Goal: Information Seeking & Learning: Check status

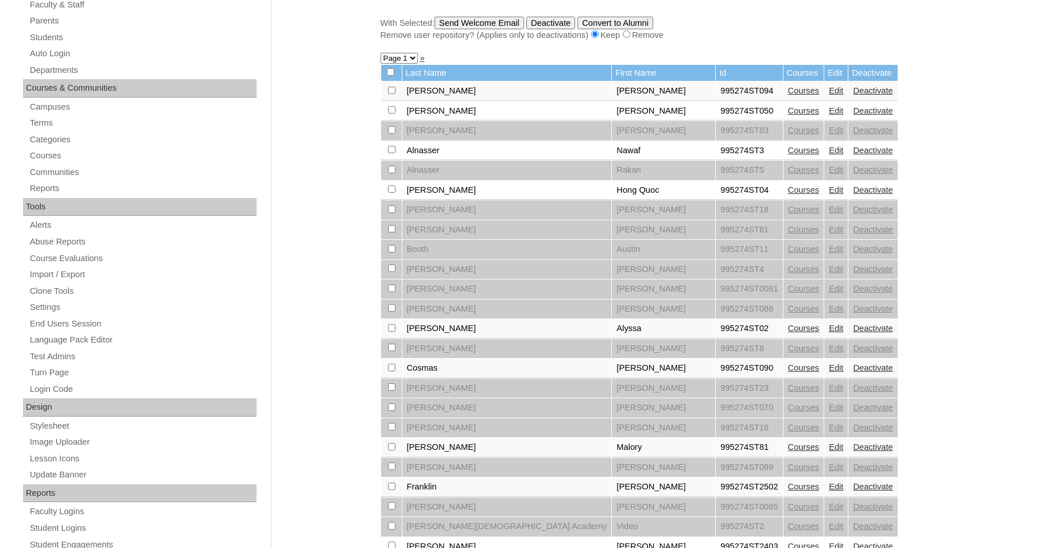
scroll to position [410, 0]
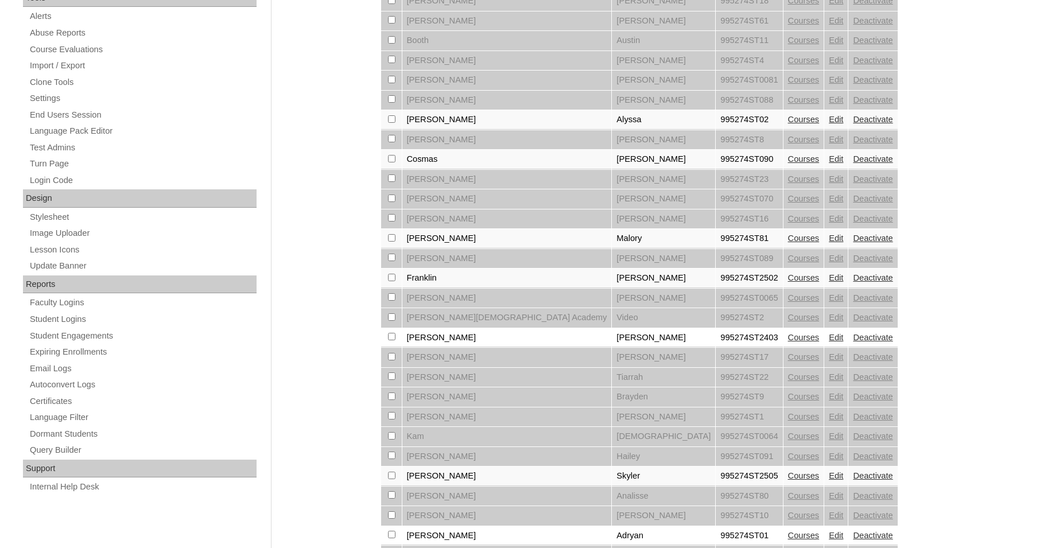
click at [788, 342] on link "Courses" at bounding box center [804, 337] width 32 height 9
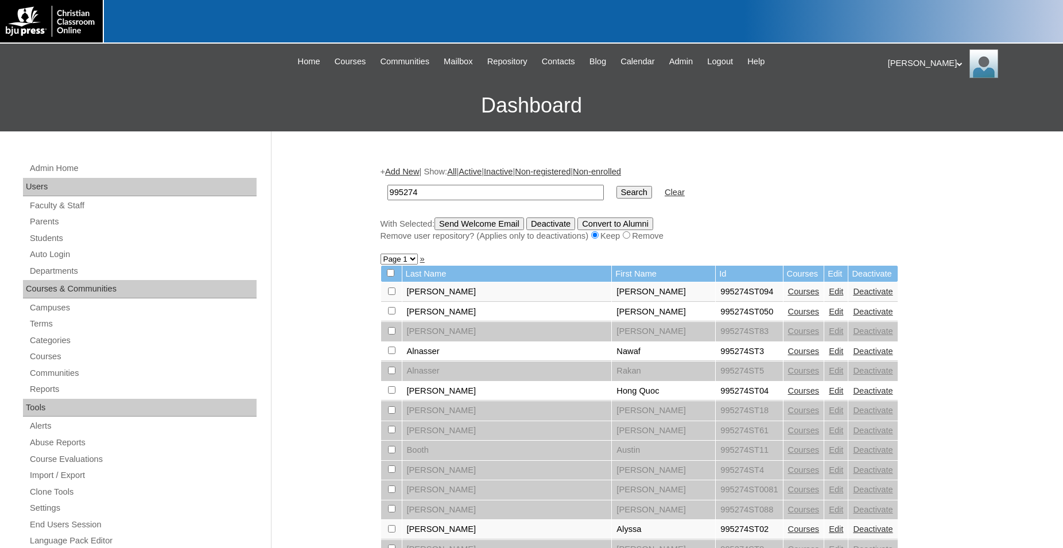
drag, startPoint x: 514, startPoint y: 195, endPoint x: 339, endPoint y: 194, distance: 175.1
click at [387, 194] on input "995274" at bounding box center [495, 192] width 216 height 15
type input "Cruz"
click at [617, 186] on input "Search" at bounding box center [635, 192] width 36 height 13
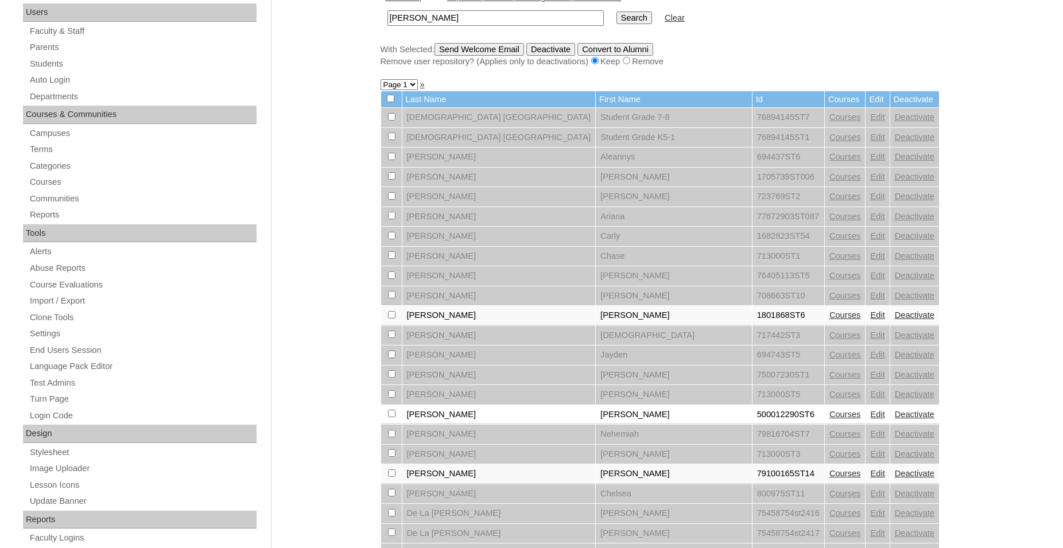
scroll to position [234, 0]
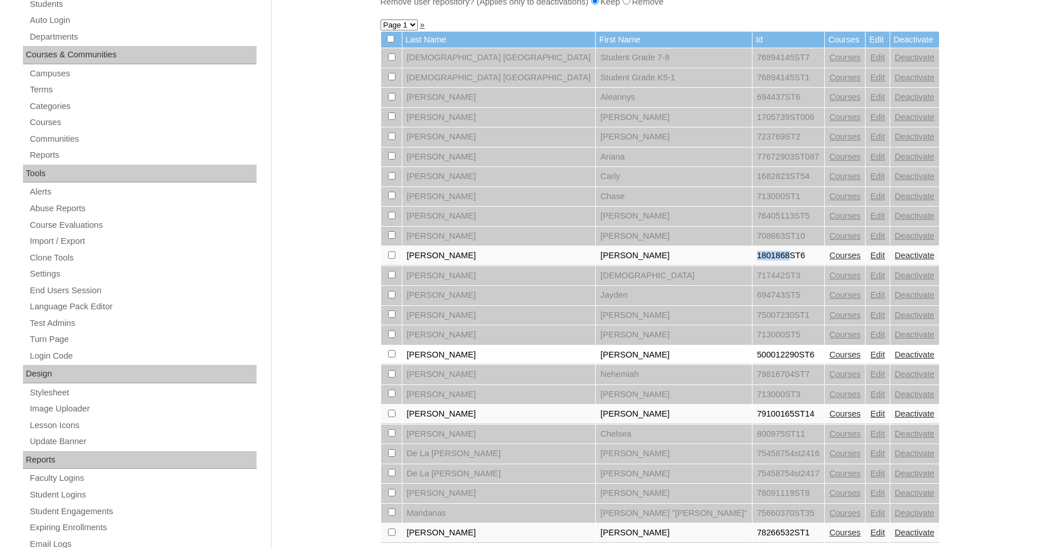
drag, startPoint x: 634, startPoint y: 264, endPoint x: 669, endPoint y: 265, distance: 35.6
click at [753, 265] on td "1801868ST6" at bounding box center [789, 256] width 72 height 20
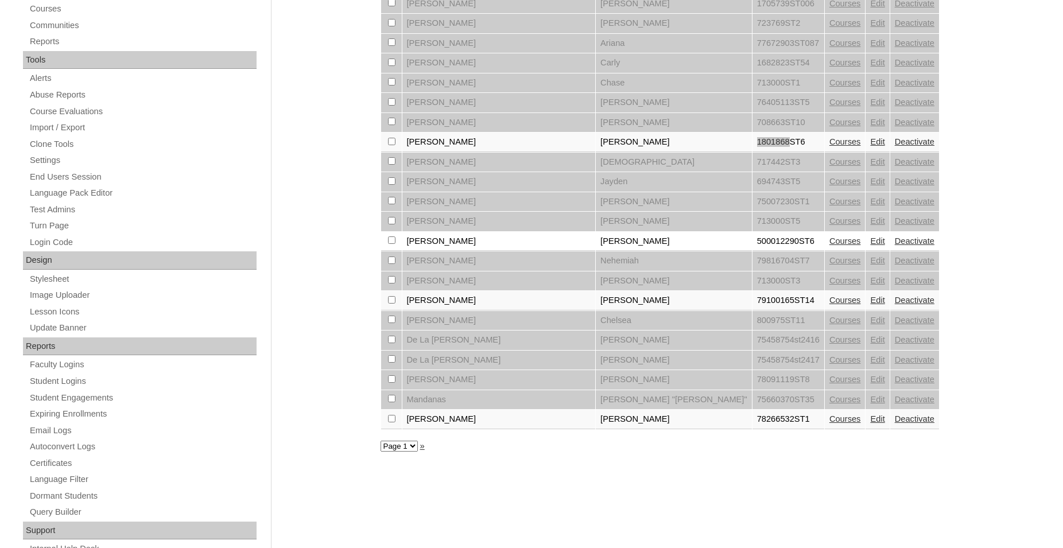
scroll to position [387, 0]
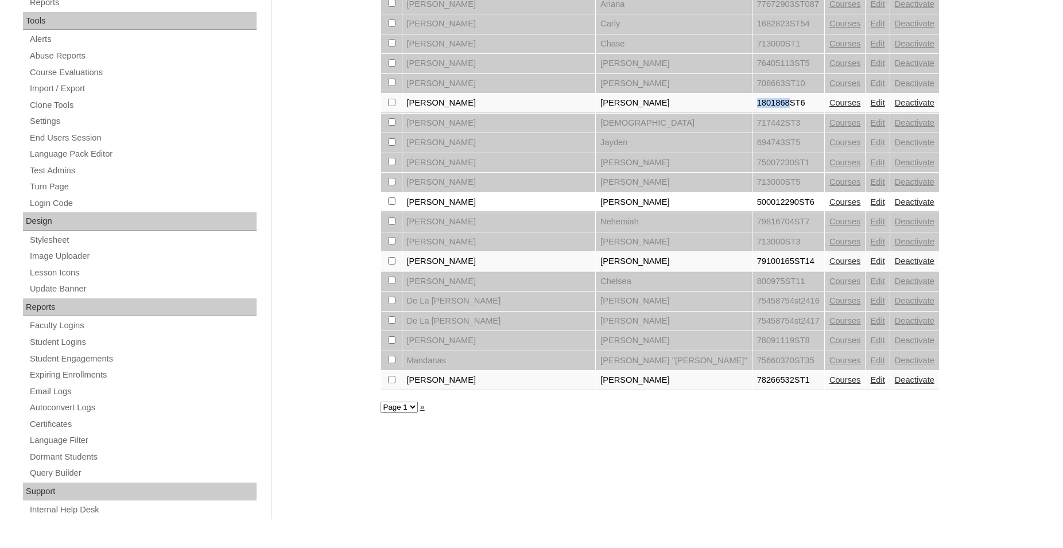
click at [830, 207] on link "Courses" at bounding box center [846, 201] width 32 height 9
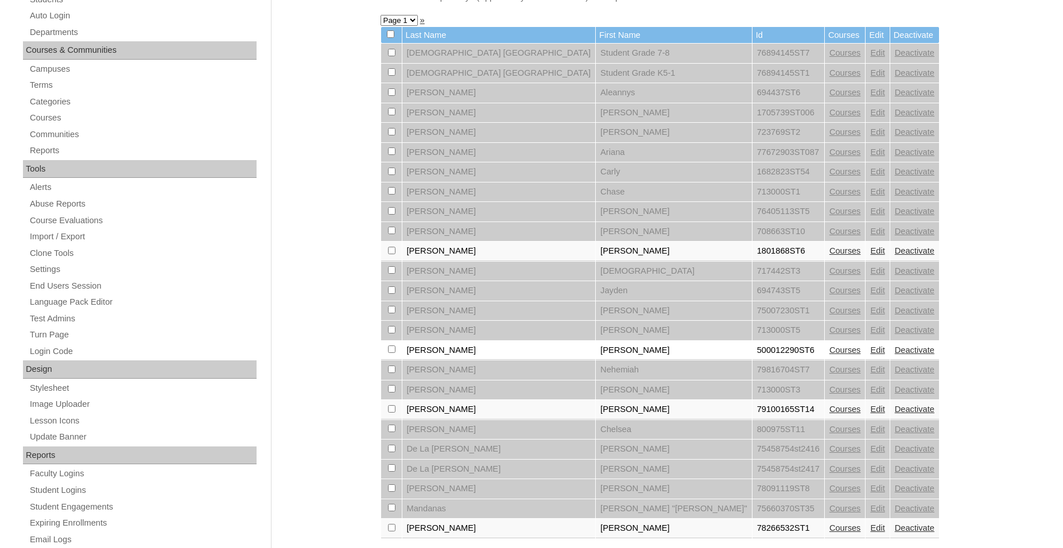
scroll to position [351, 0]
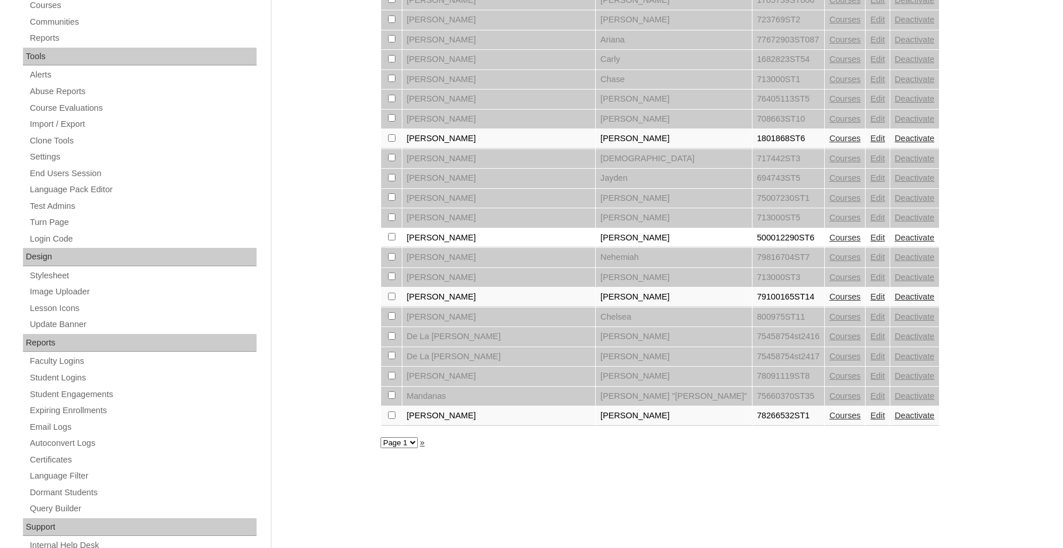
click at [830, 301] on link "Courses" at bounding box center [846, 296] width 32 height 9
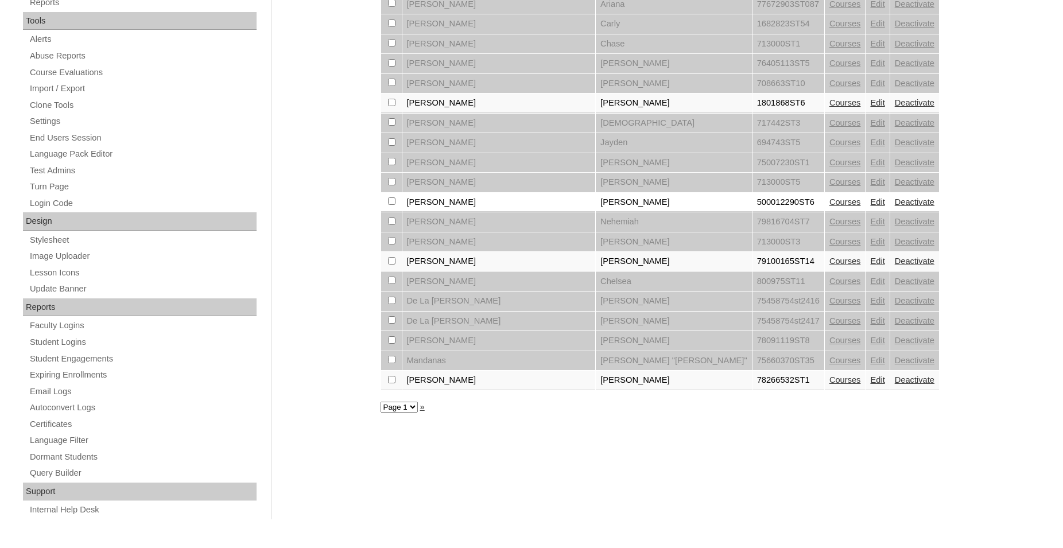
click at [830, 266] on link "Courses" at bounding box center [846, 261] width 32 height 9
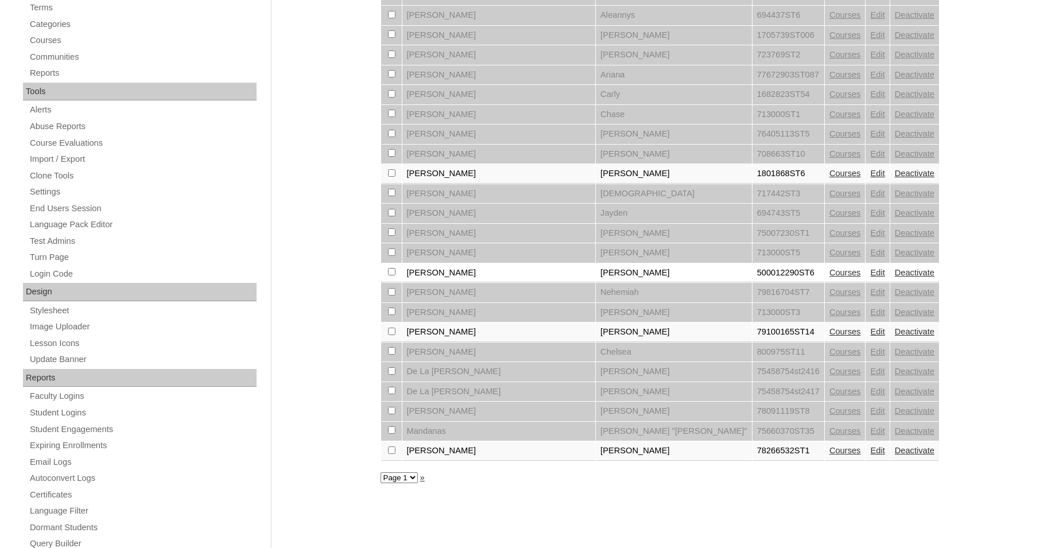
scroll to position [387, 0]
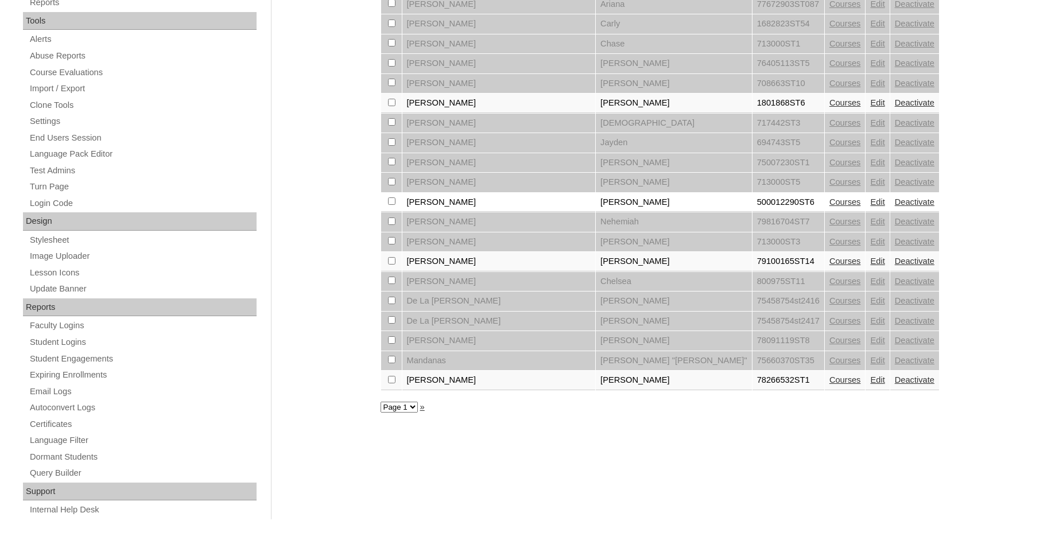
click at [830, 385] on link "Courses" at bounding box center [846, 379] width 32 height 9
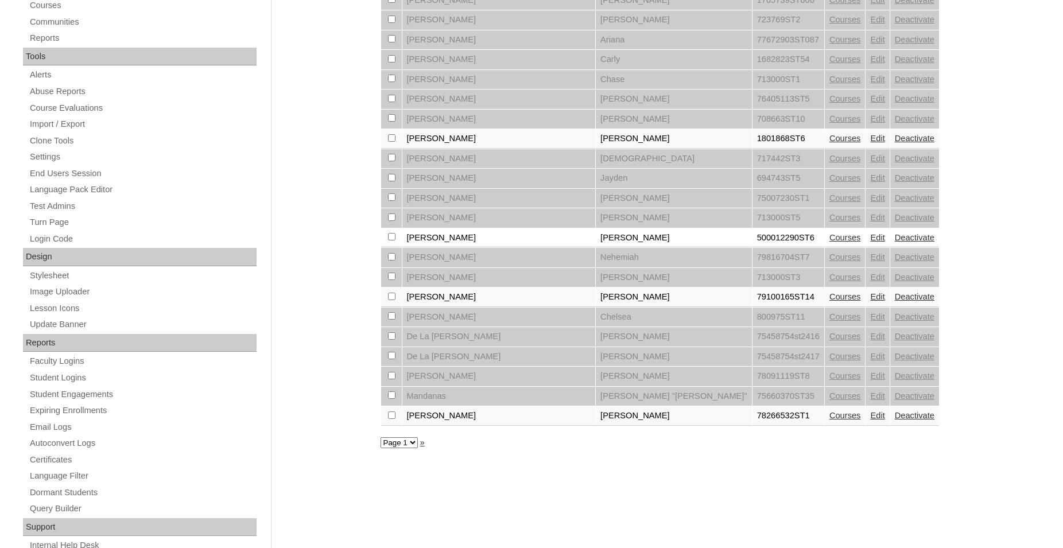
scroll to position [387, 0]
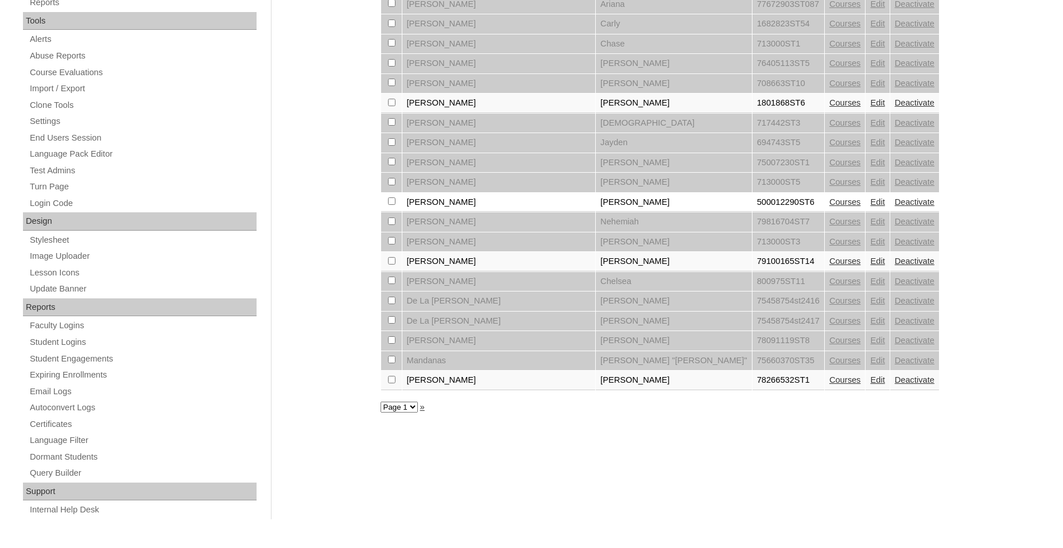
click at [870, 385] on link "Edit" at bounding box center [877, 379] width 14 height 9
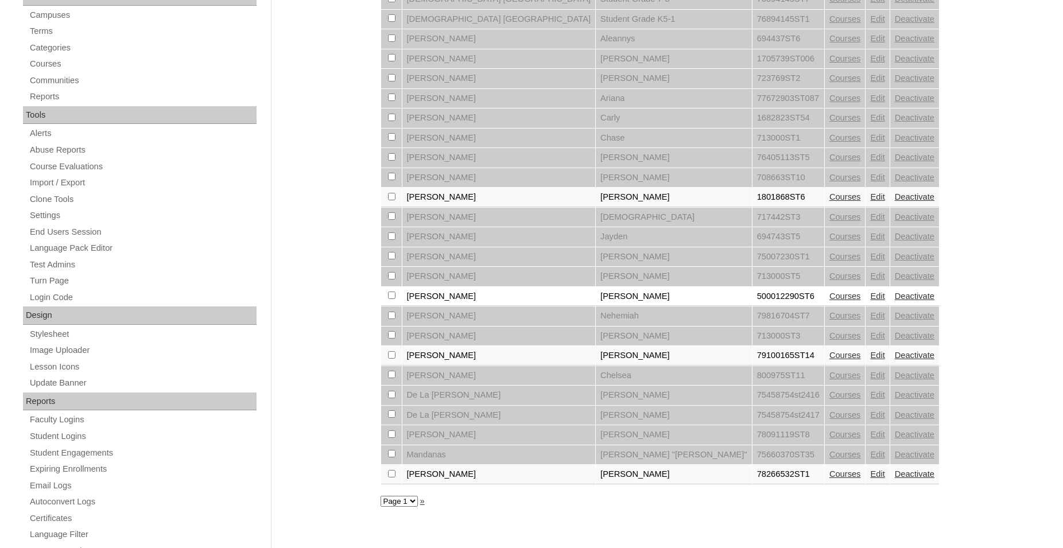
scroll to position [59, 0]
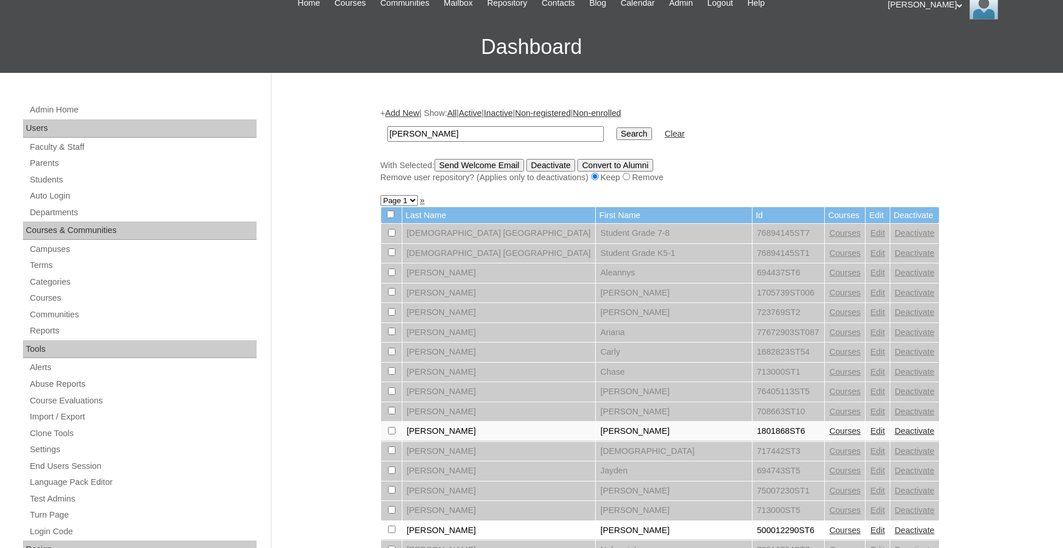
drag, startPoint x: 415, startPoint y: 130, endPoint x: 333, endPoint y: 131, distance: 82.1
click at [387, 131] on input "[PERSON_NAME]" at bounding box center [495, 133] width 216 height 15
type input "1801868"
click at [617, 127] on input "Search" at bounding box center [635, 133] width 36 height 13
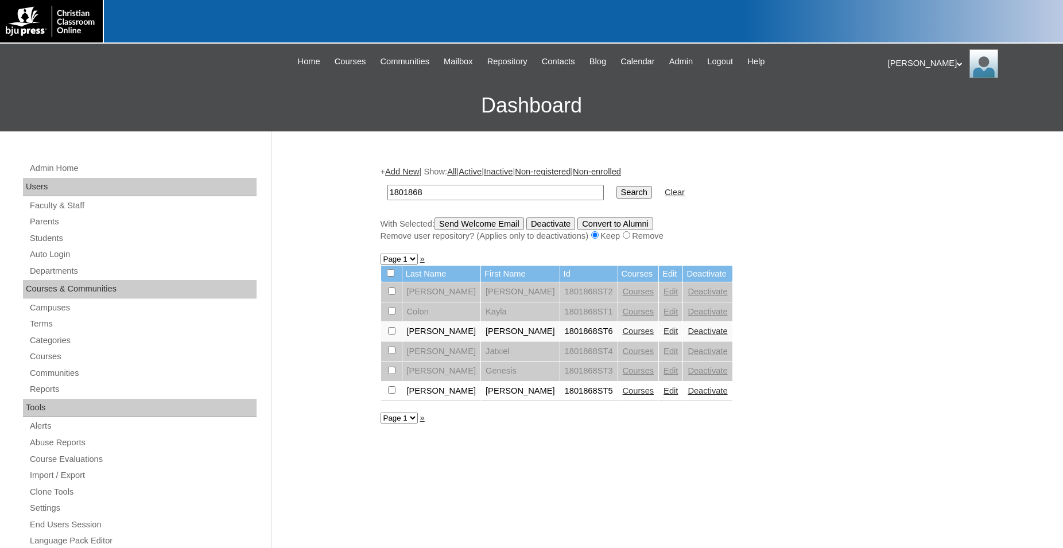
click at [623, 394] on link "Courses" at bounding box center [639, 390] width 32 height 9
click at [623, 396] on link "Courses" at bounding box center [639, 390] width 32 height 9
click at [623, 336] on link "Courses" at bounding box center [639, 331] width 32 height 9
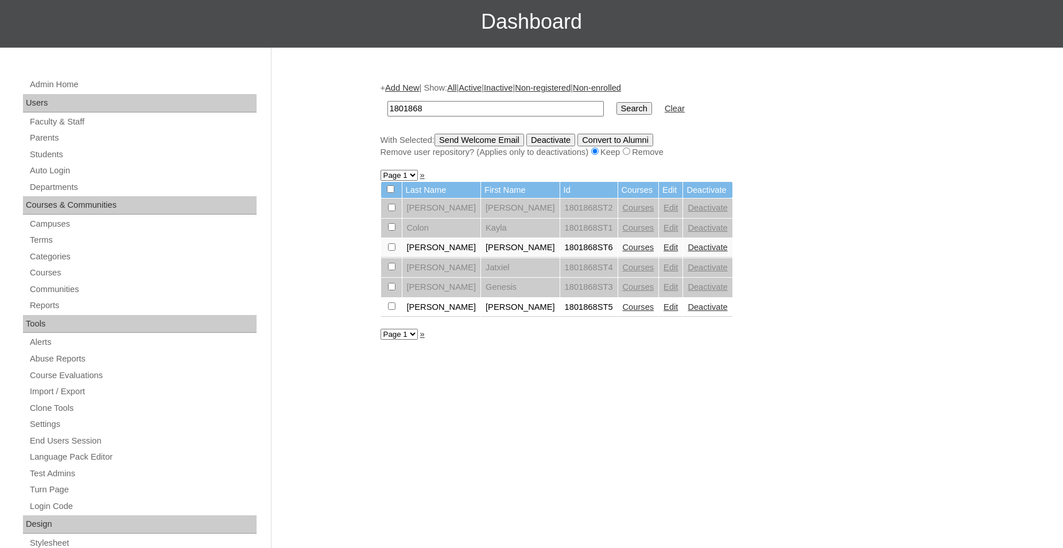
scroll to position [176, 0]
